Goal: Task Accomplishment & Management: Complete application form

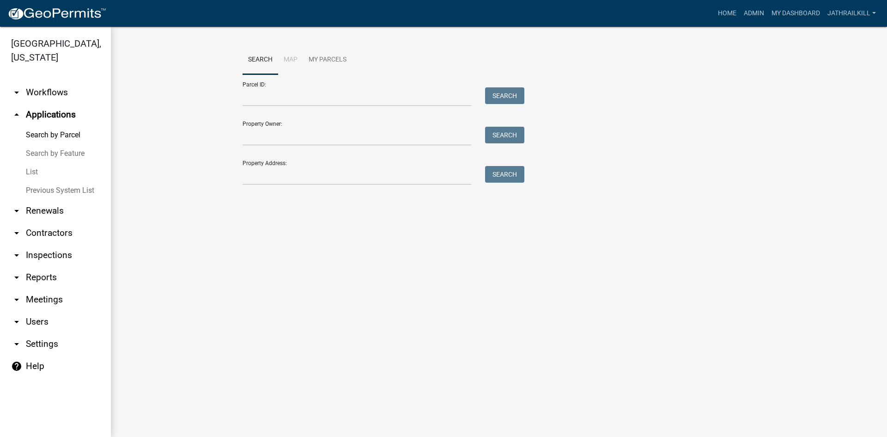
click at [54, 81] on link "arrow_drop_down Workflows" at bounding box center [55, 92] width 111 height 22
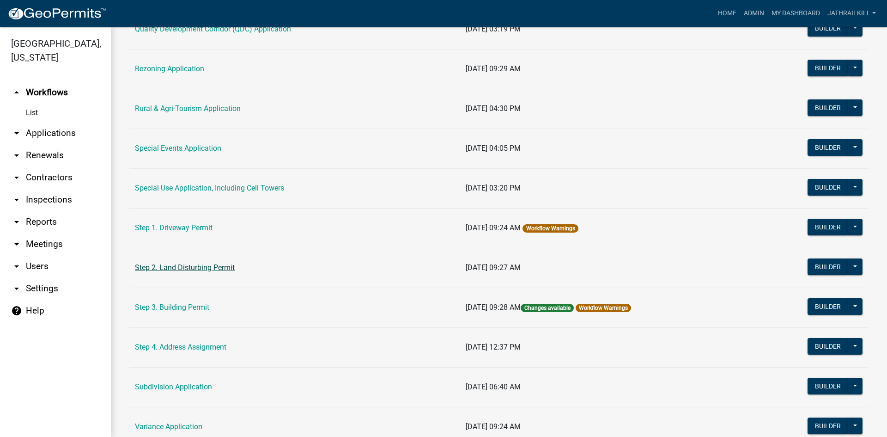
scroll to position [425, 0]
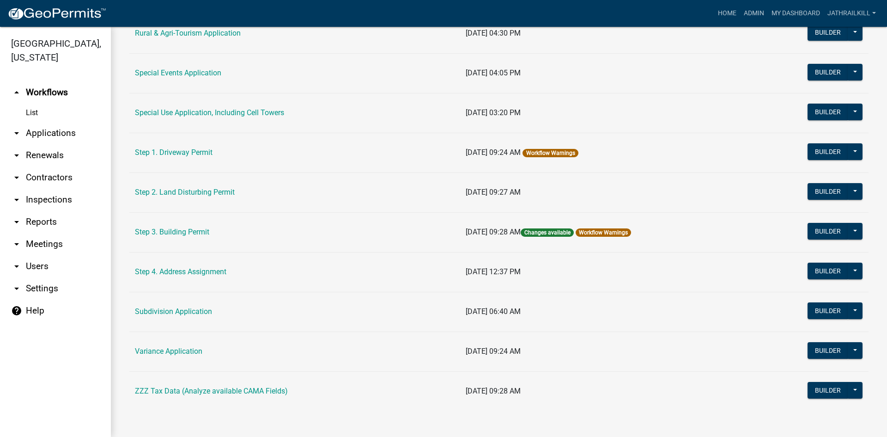
click at [198, 233] on link "Step 3. Building Permit" at bounding box center [172, 231] width 74 height 9
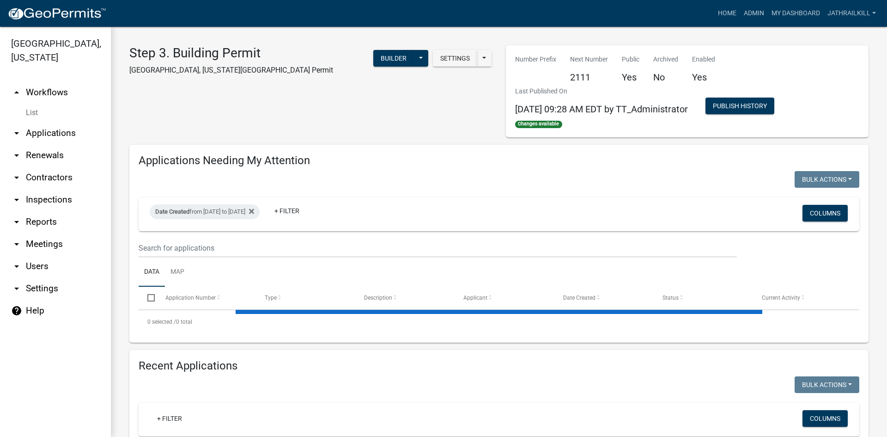
select select "2: 50"
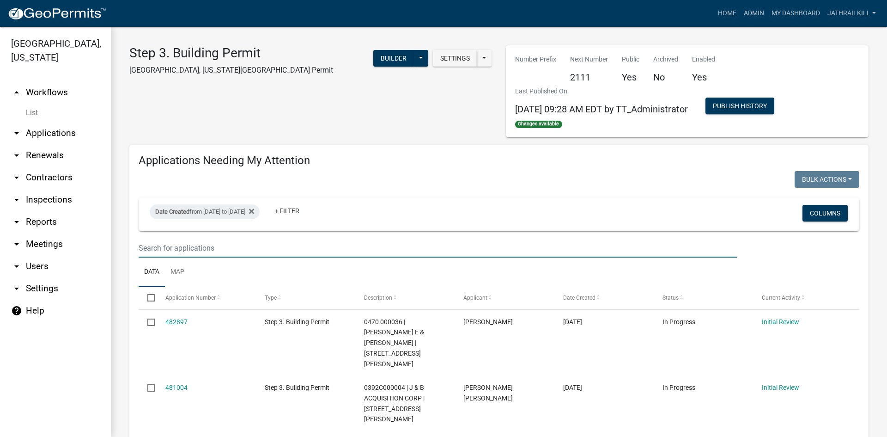
click at [302, 250] on input "text" at bounding box center [438, 247] width 599 height 19
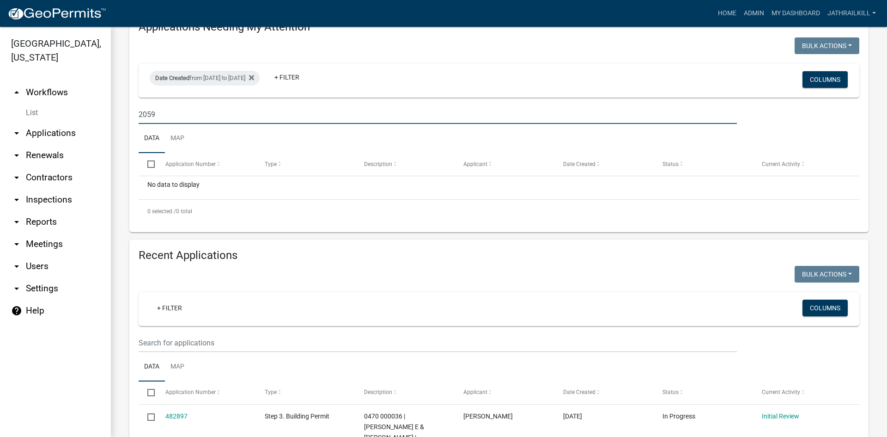
scroll to position [92, 0]
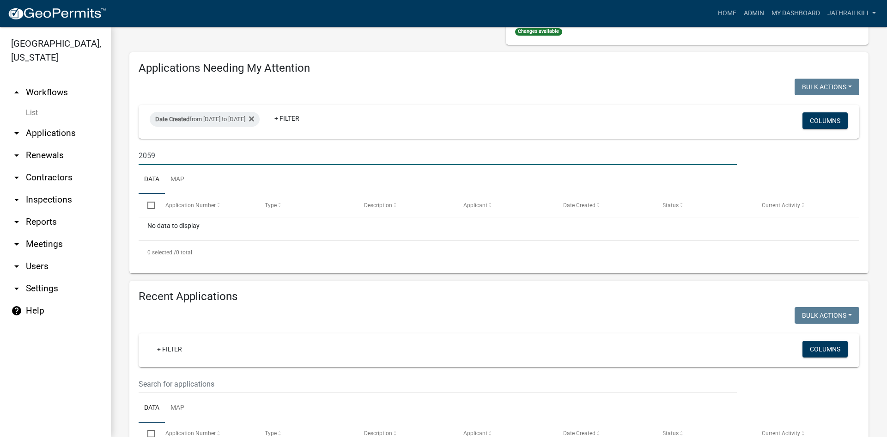
click at [194, 156] on input "2059" at bounding box center [438, 155] width 599 height 19
type input "2059"
drag, startPoint x: 60, startPoint y: 78, endPoint x: 63, endPoint y: 81, distance: 4.9
click at [60, 81] on link "arrow_drop_up Workflows" at bounding box center [55, 92] width 111 height 22
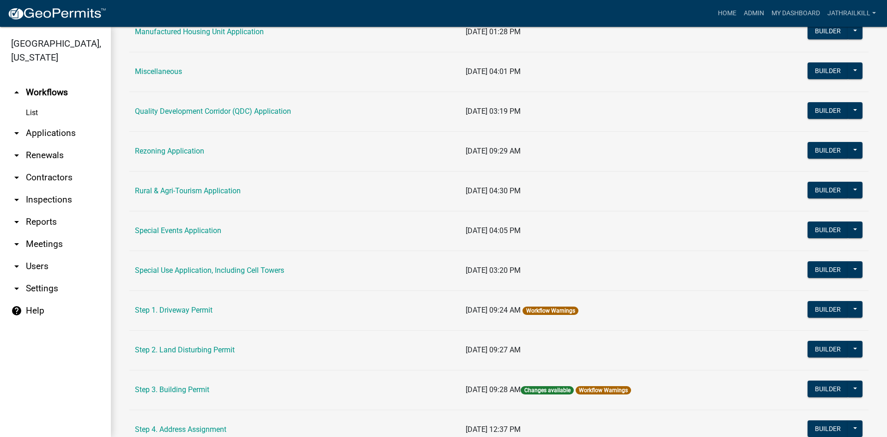
scroll to position [194, 0]
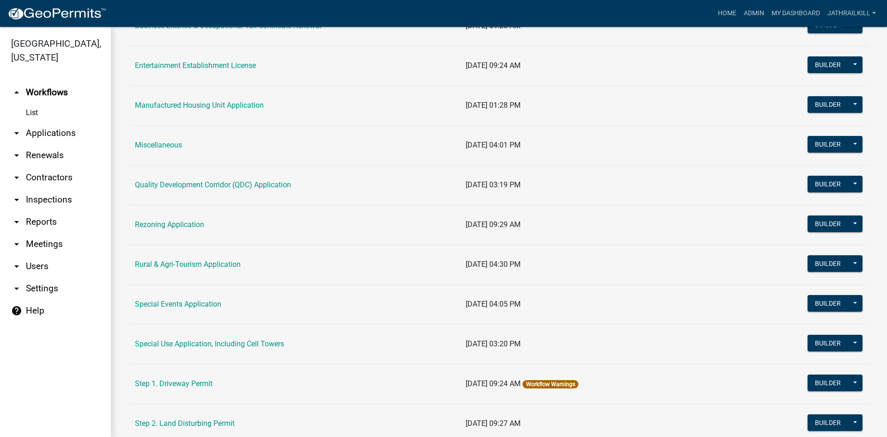
click at [39, 122] on link "arrow_drop_down Applications" at bounding box center [55, 133] width 111 height 22
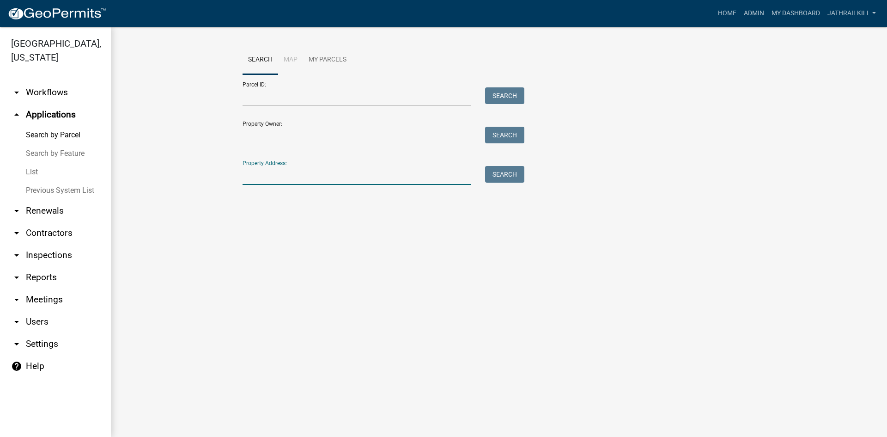
click at [269, 185] on input "Property Address:" at bounding box center [357, 175] width 229 height 19
click at [269, 98] on input "Parcel ID:" at bounding box center [357, 96] width 229 height 19
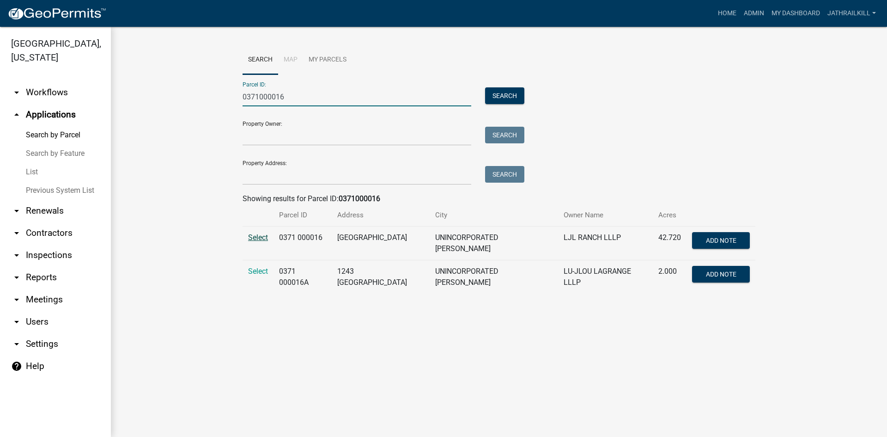
type input "0371000016"
click at [264, 233] on span "Select" at bounding box center [258, 237] width 20 height 9
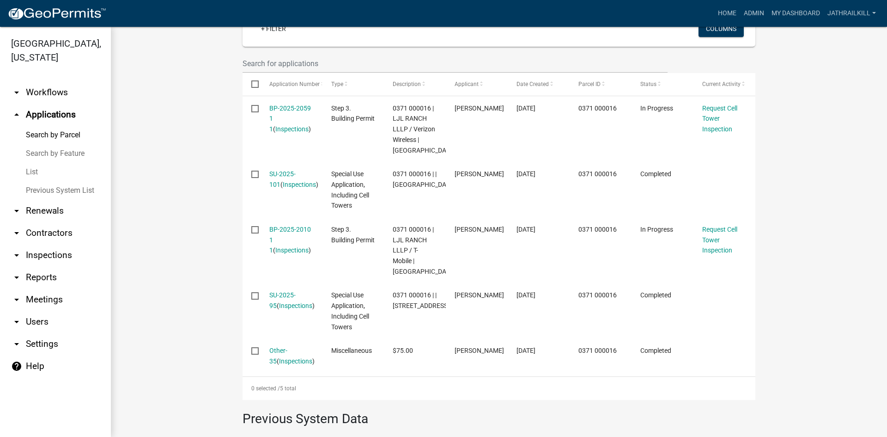
scroll to position [231, 0]
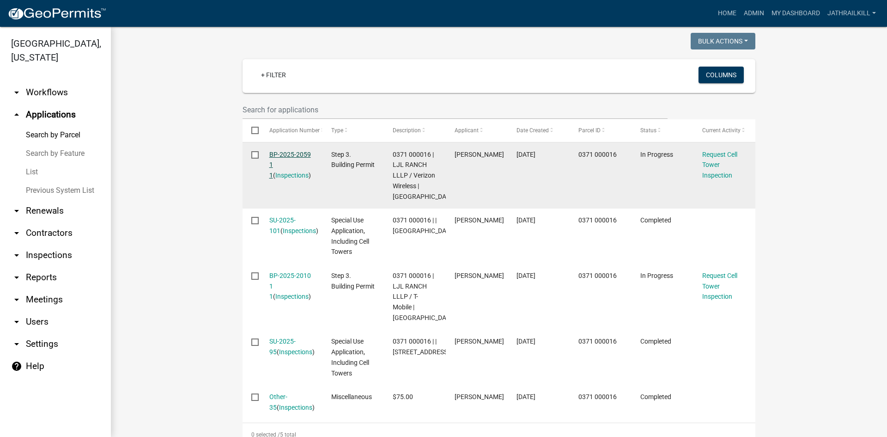
click at [281, 157] on link "BP-2025-2059 1 1" at bounding box center [290, 165] width 42 height 29
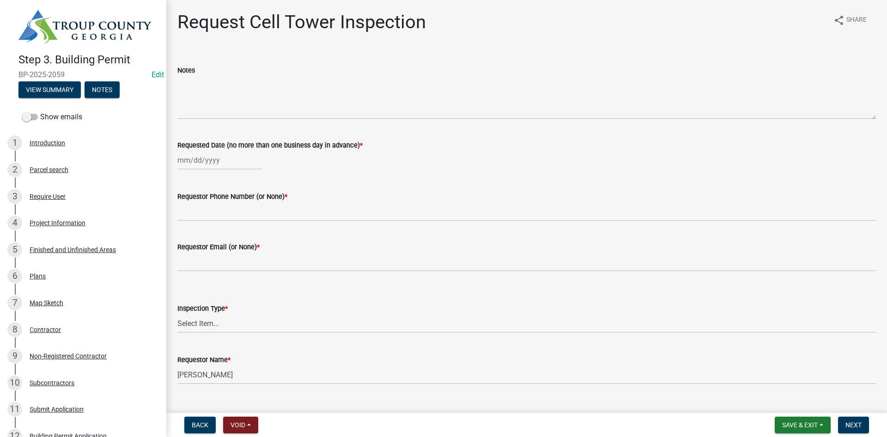
click at [213, 159] on div at bounding box center [219, 160] width 85 height 19
select select "9"
select select "2025"
click at [220, 255] on div "24" at bounding box center [216, 253] width 15 height 15
type input "[DATE]"
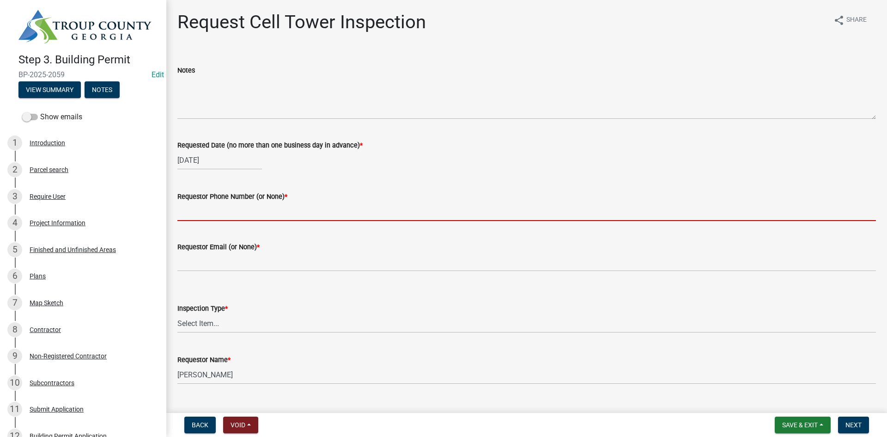
drag, startPoint x: 210, startPoint y: 217, endPoint x: 229, endPoint y: 209, distance: 19.9
click at [211, 217] on input "Requestor Phone Number (or None) *" at bounding box center [526, 211] width 699 height 19
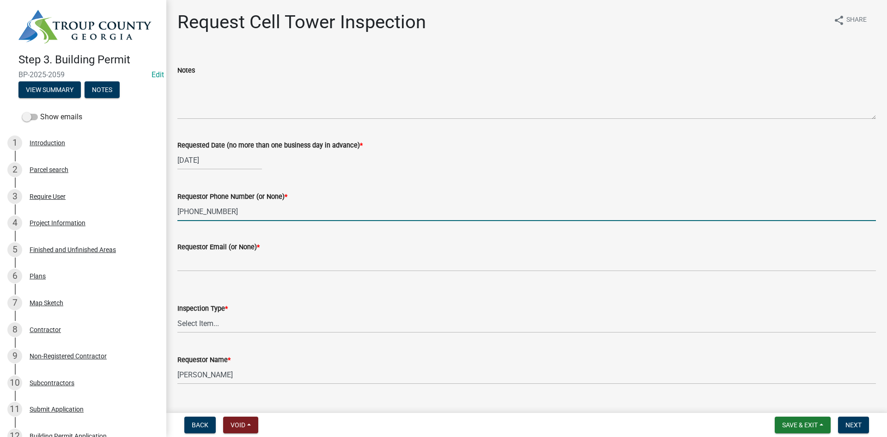
type input "[PHONE_NUMBER]"
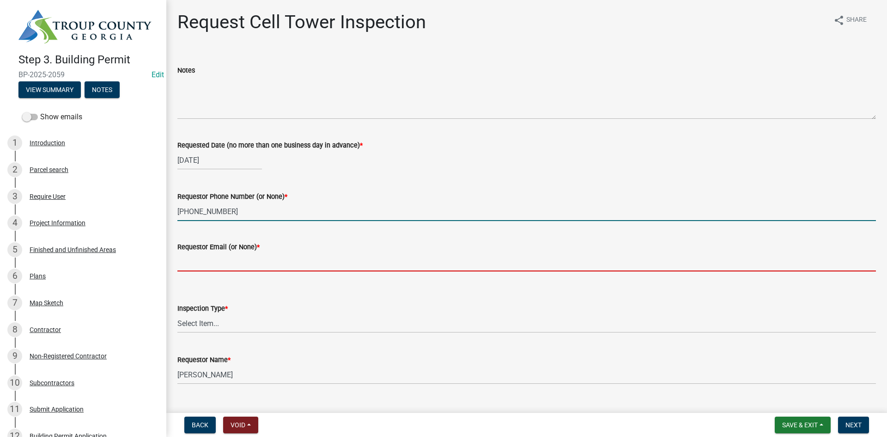
click at [243, 261] on input "Requestor Email (or None) *" at bounding box center [526, 261] width 699 height 19
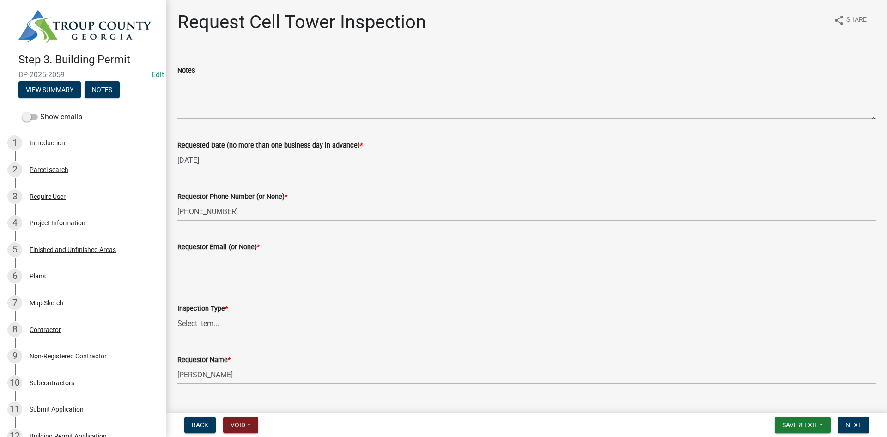
type input "None"
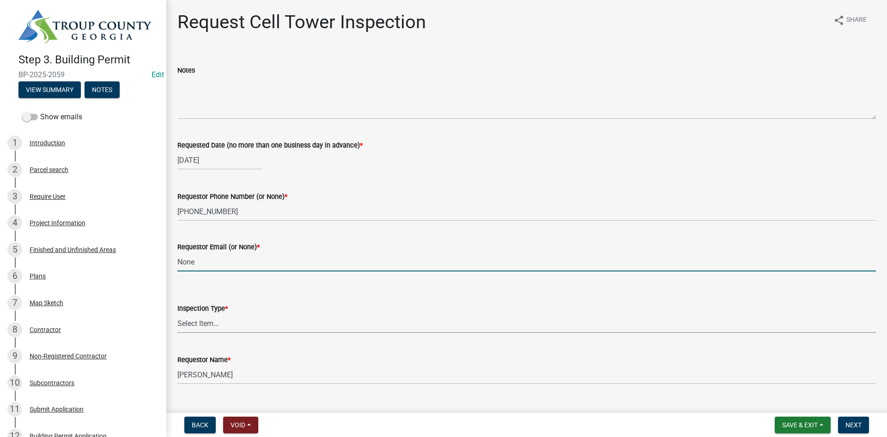
click at [239, 331] on select "Select Item... [GEOGRAPHIC_DATA]" at bounding box center [526, 323] width 699 height 19
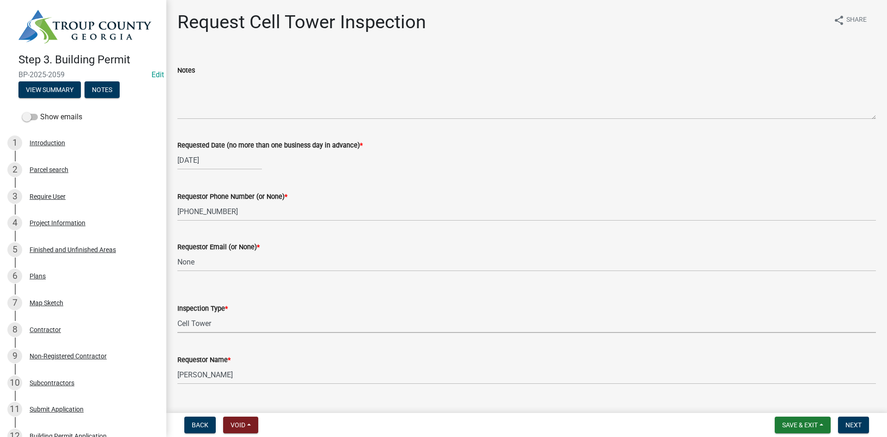
click at [177, 314] on select "Select Item... [GEOGRAPHIC_DATA]" at bounding box center [526, 323] width 699 height 19
select select "7972e7e3-b558-48a6-947b-32172573a035"
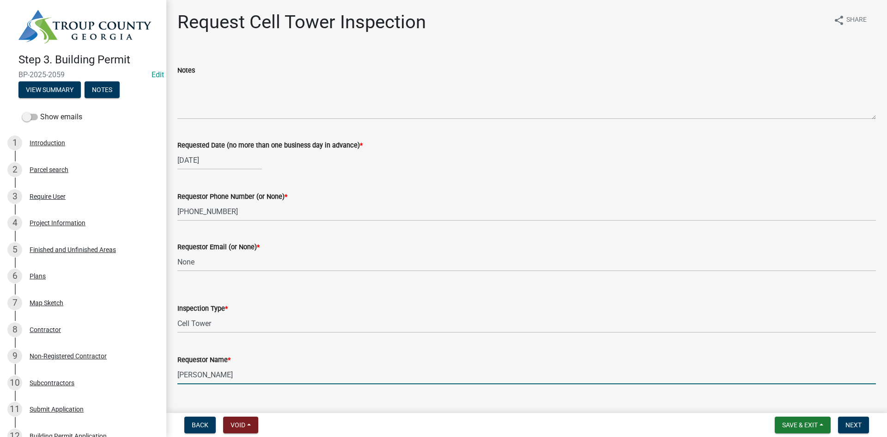
click at [238, 368] on input "[PERSON_NAME]" at bounding box center [526, 374] width 699 height 19
click at [240, 371] on input "[PERSON_NAME]" at bounding box center [526, 374] width 699 height 19
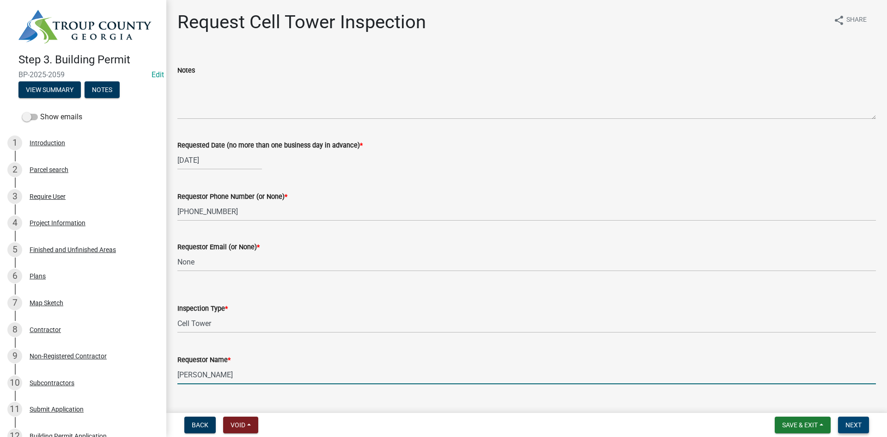
type input "[PERSON_NAME]"
click at [859, 429] on button "Next" at bounding box center [853, 424] width 31 height 17
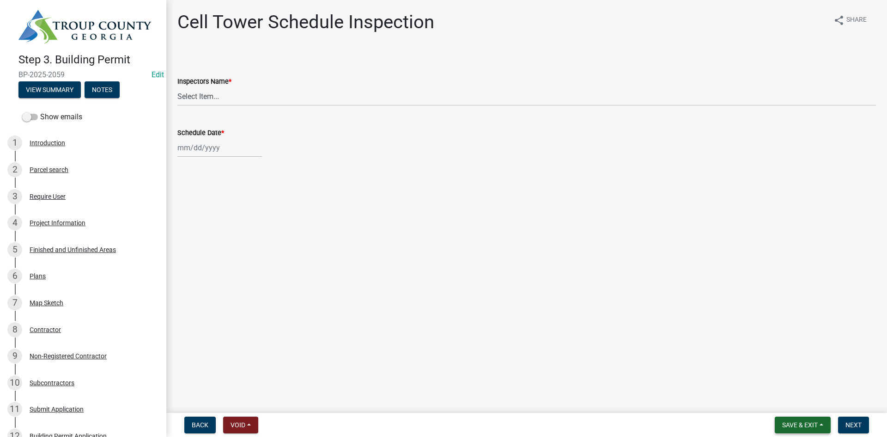
click at [788, 425] on span "Save & Exit" at bounding box center [800, 424] width 36 height 7
click at [787, 405] on div "Save Save & Exit" at bounding box center [794, 390] width 74 height 52
drag, startPoint x: 784, startPoint y: 398, endPoint x: 693, endPoint y: 341, distance: 108.2
click at [773, 392] on button "Save & Exit" at bounding box center [794, 401] width 74 height 22
